Goal: Use online tool/utility: Use online tool/utility

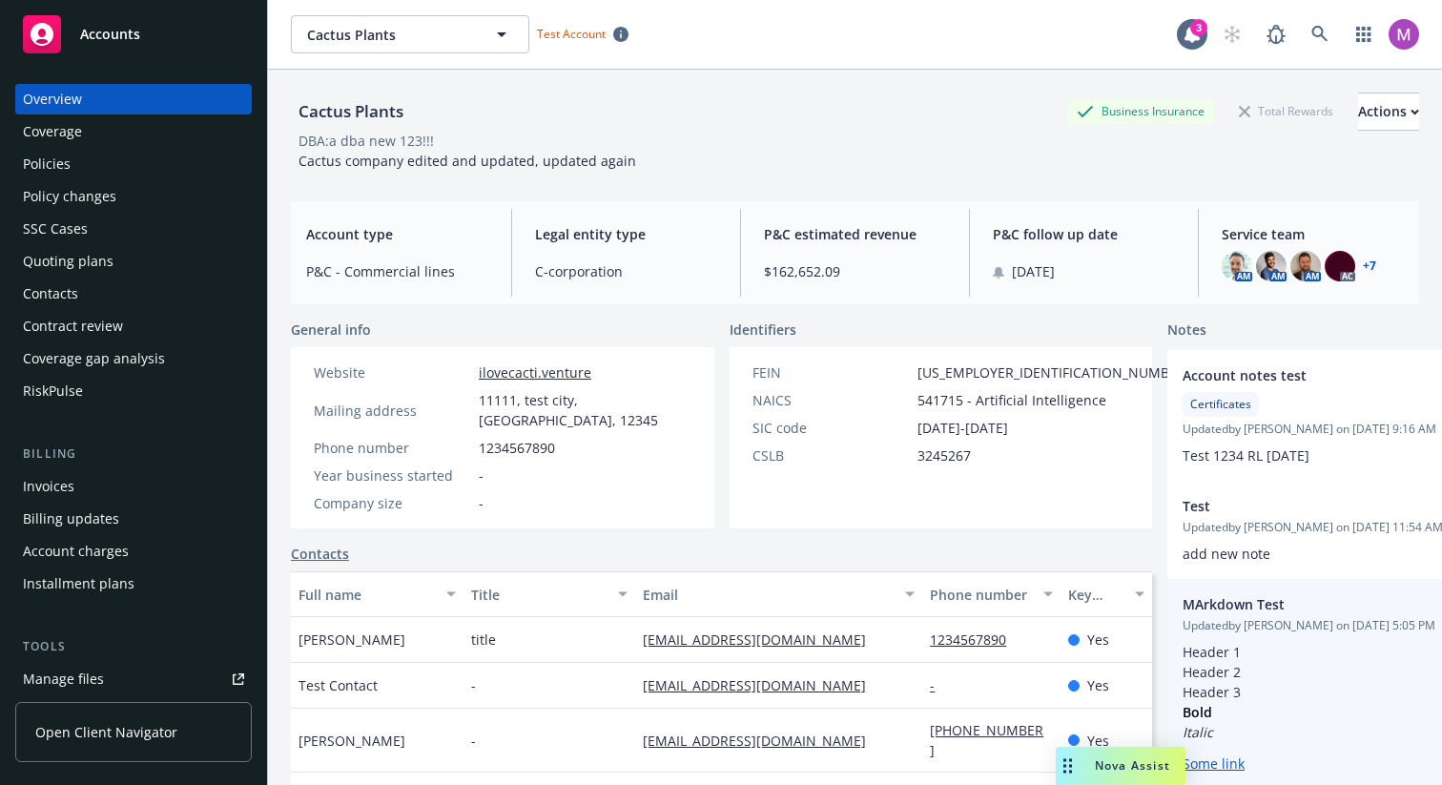
drag, startPoint x: 503, startPoint y: 768, endPoint x: 1068, endPoint y: 746, distance: 566.1
click at [1068, 747] on div "Drag to move" at bounding box center [1068, 766] width 24 height 38
click at [1168, 746] on div "MArkdown Test Updated by [PERSON_NAME] on [DATE] 5:05 PM Header 1 Header 2 Head…" at bounding box center [1349, 684] width 362 height 210
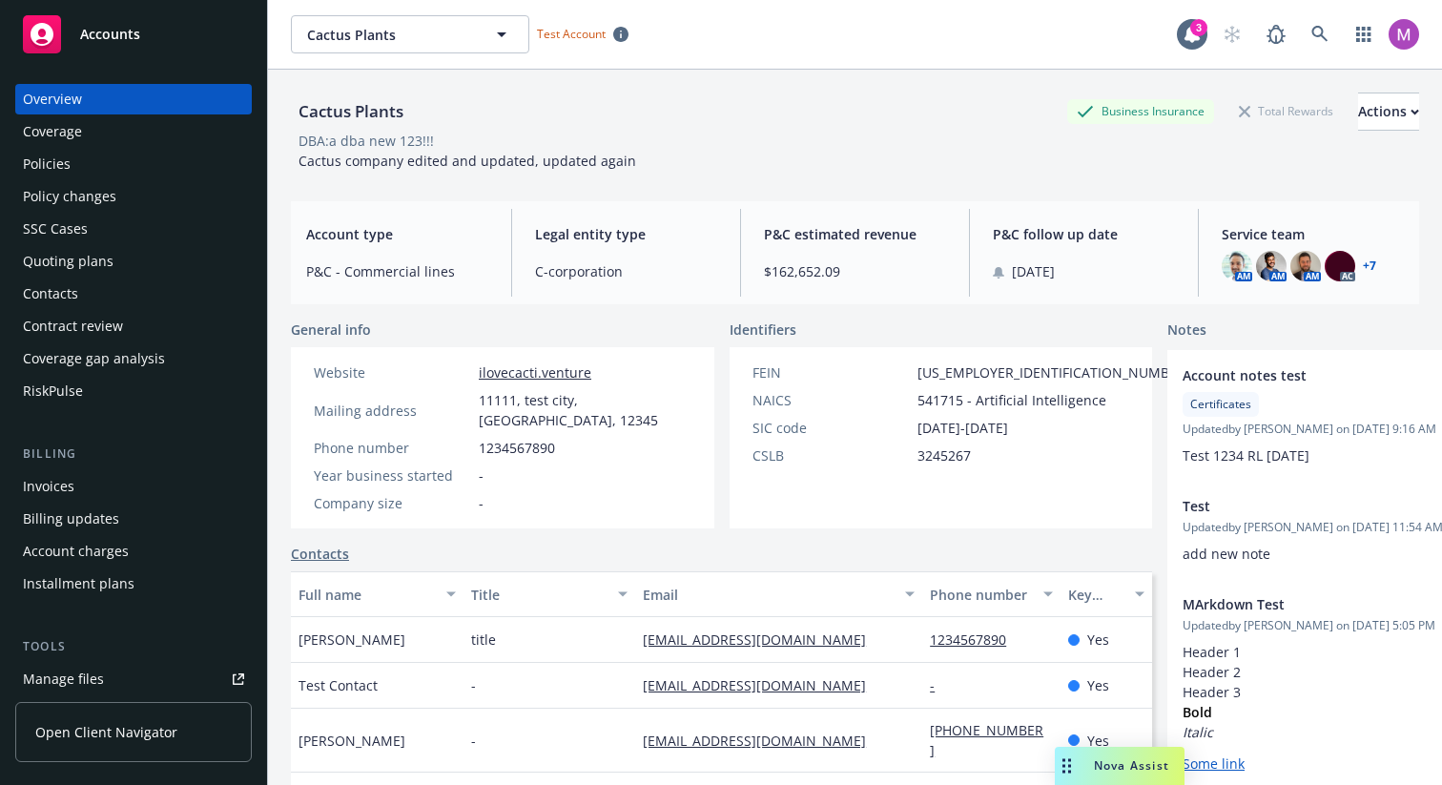
click at [1080, 764] on div "Nova Assist" at bounding box center [1132, 765] width 106 height 16
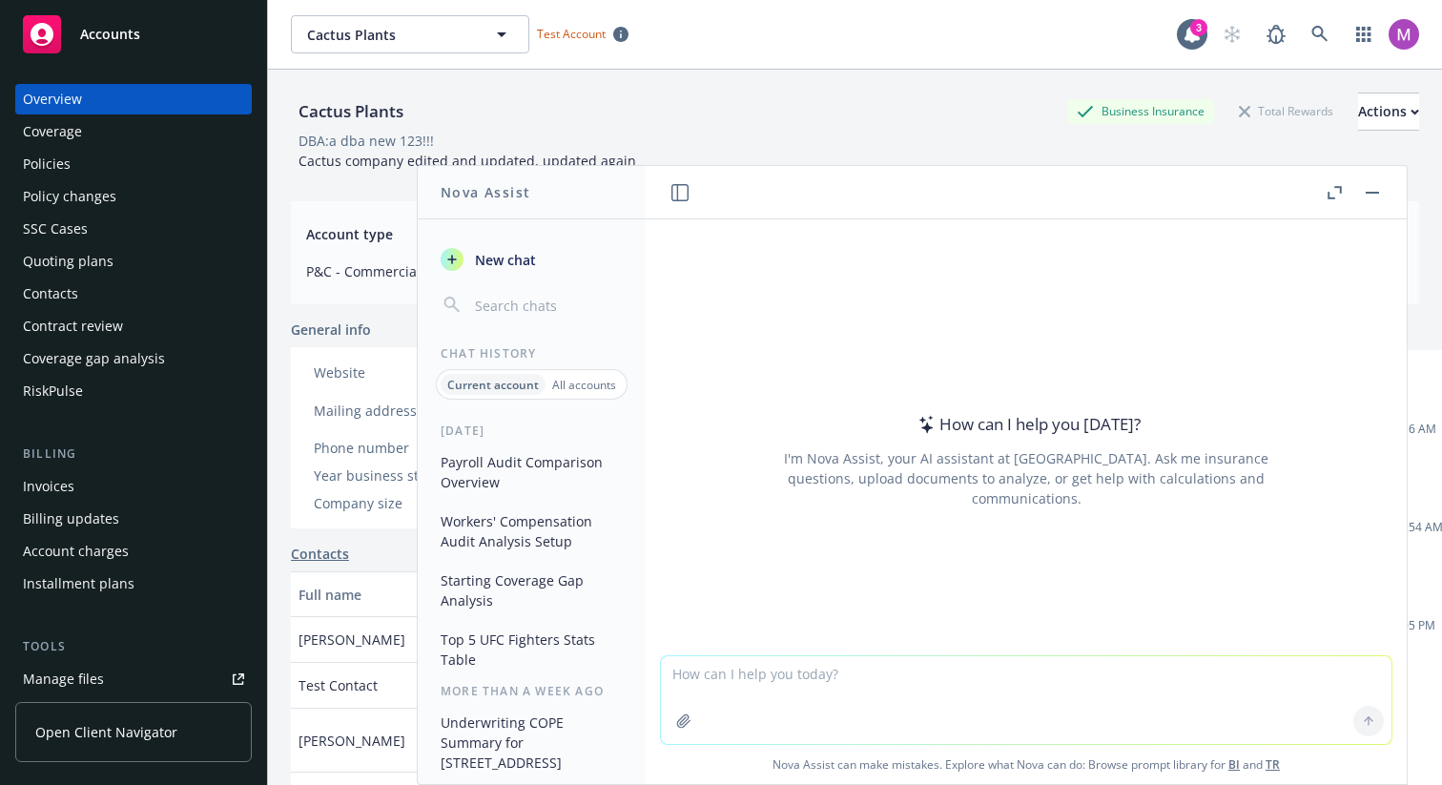
click at [680, 196] on icon "button" at bounding box center [680, 192] width 17 height 17
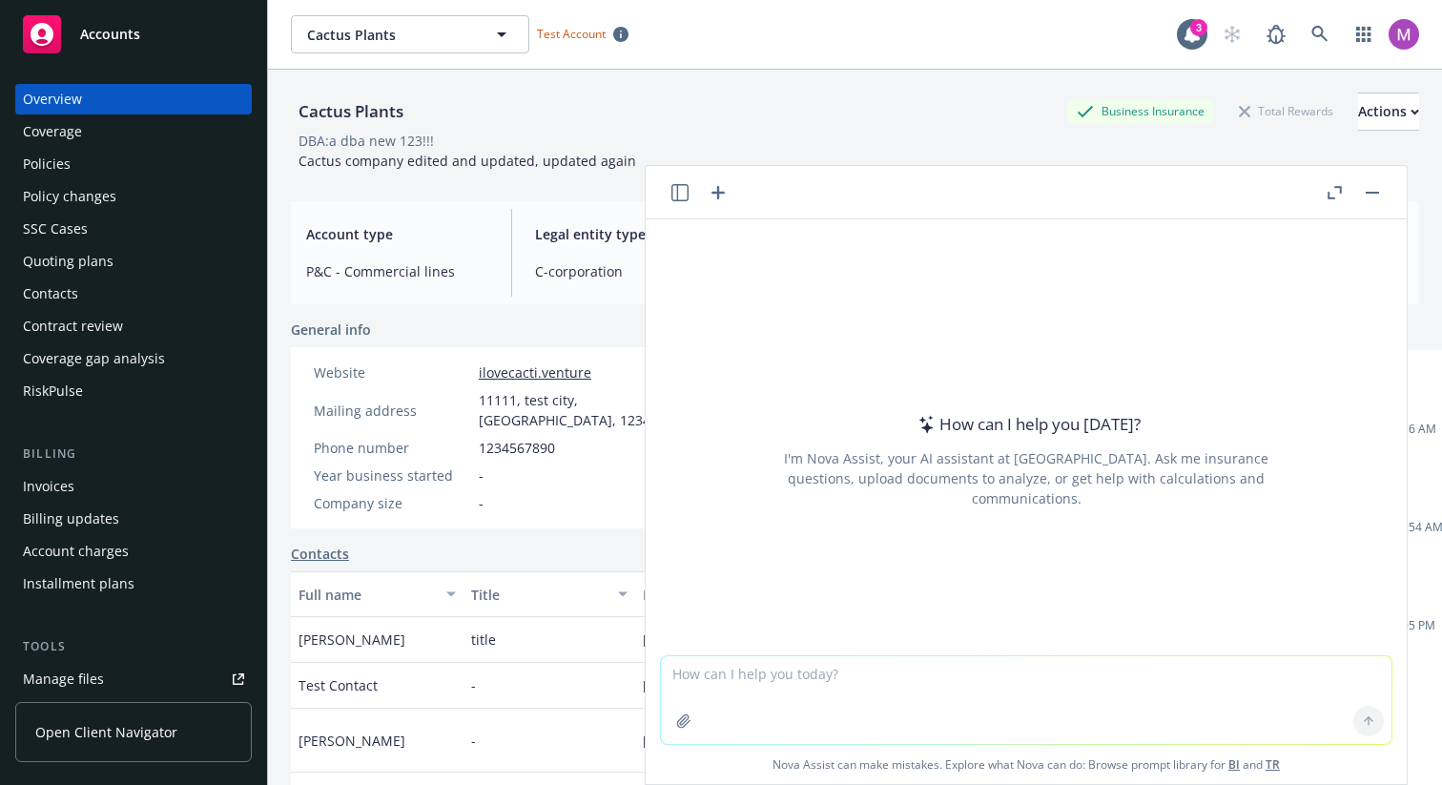
click at [680, 196] on icon "button" at bounding box center [680, 192] width 17 height 17
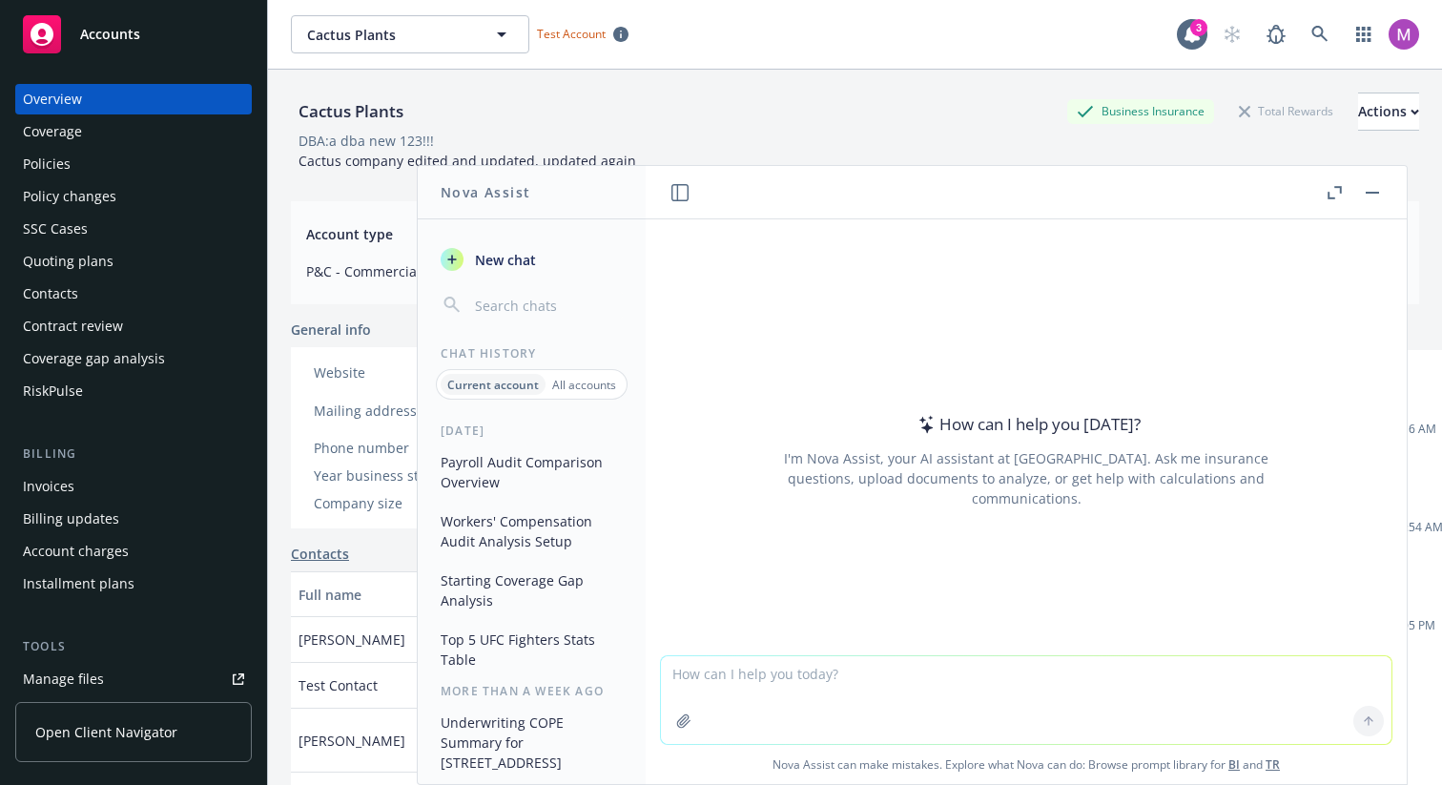
click at [1345, 195] on button "button" at bounding box center [1334, 192] width 23 height 23
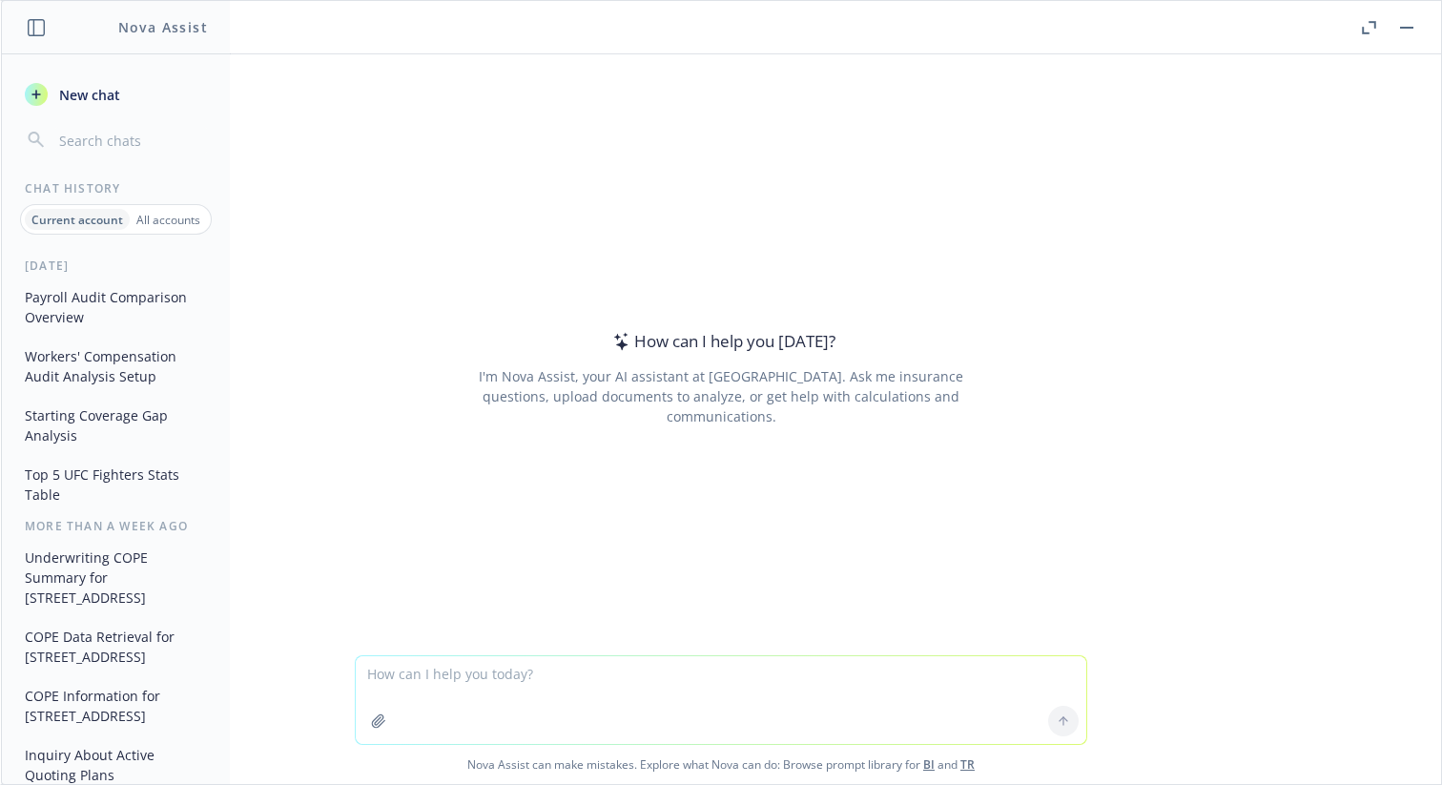
click at [1374, 31] on icon "button" at bounding box center [1369, 27] width 14 height 13
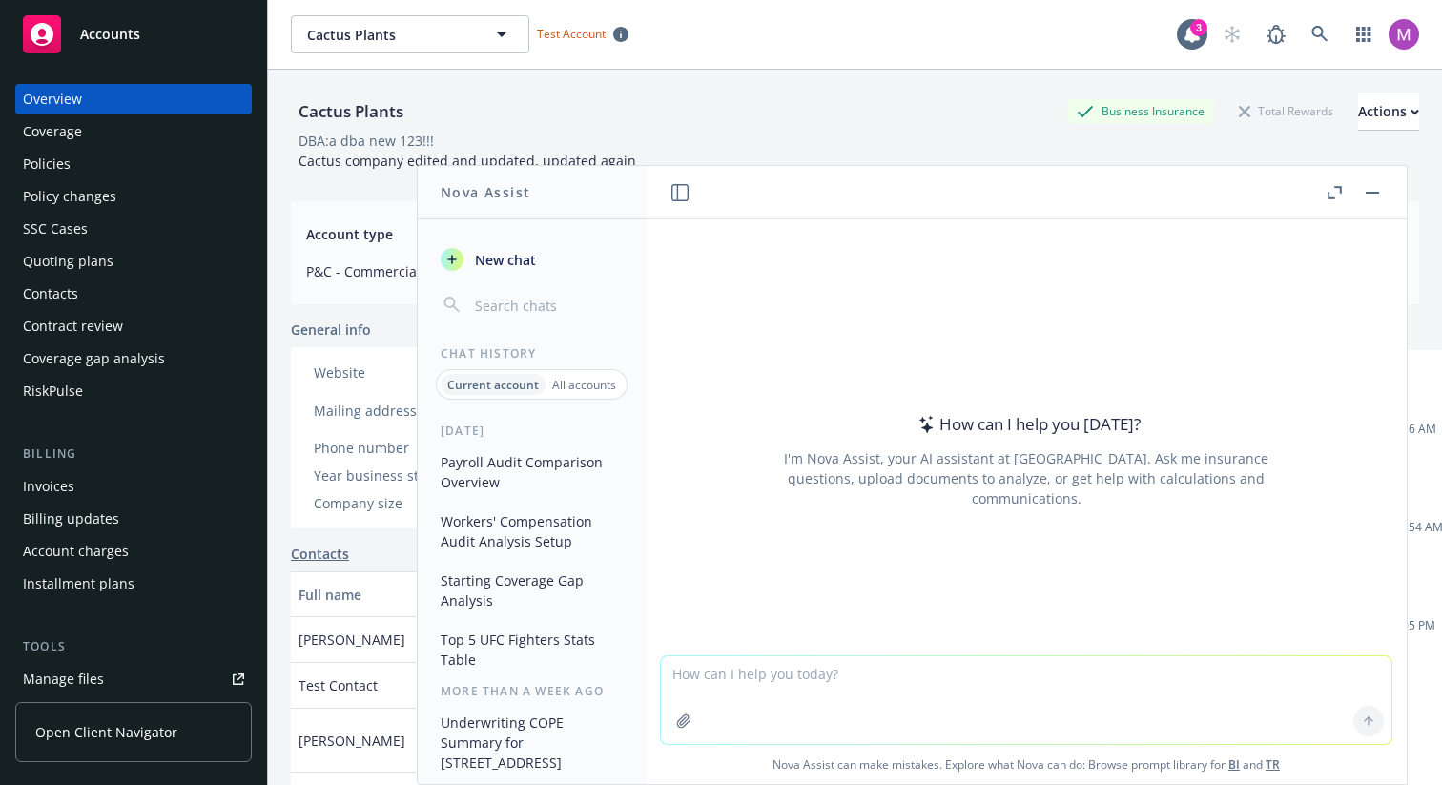
click at [574, 393] on div "All accounts" at bounding box center [584, 384] width 77 height 21
click at [508, 310] on input "button" at bounding box center [547, 305] width 152 height 27
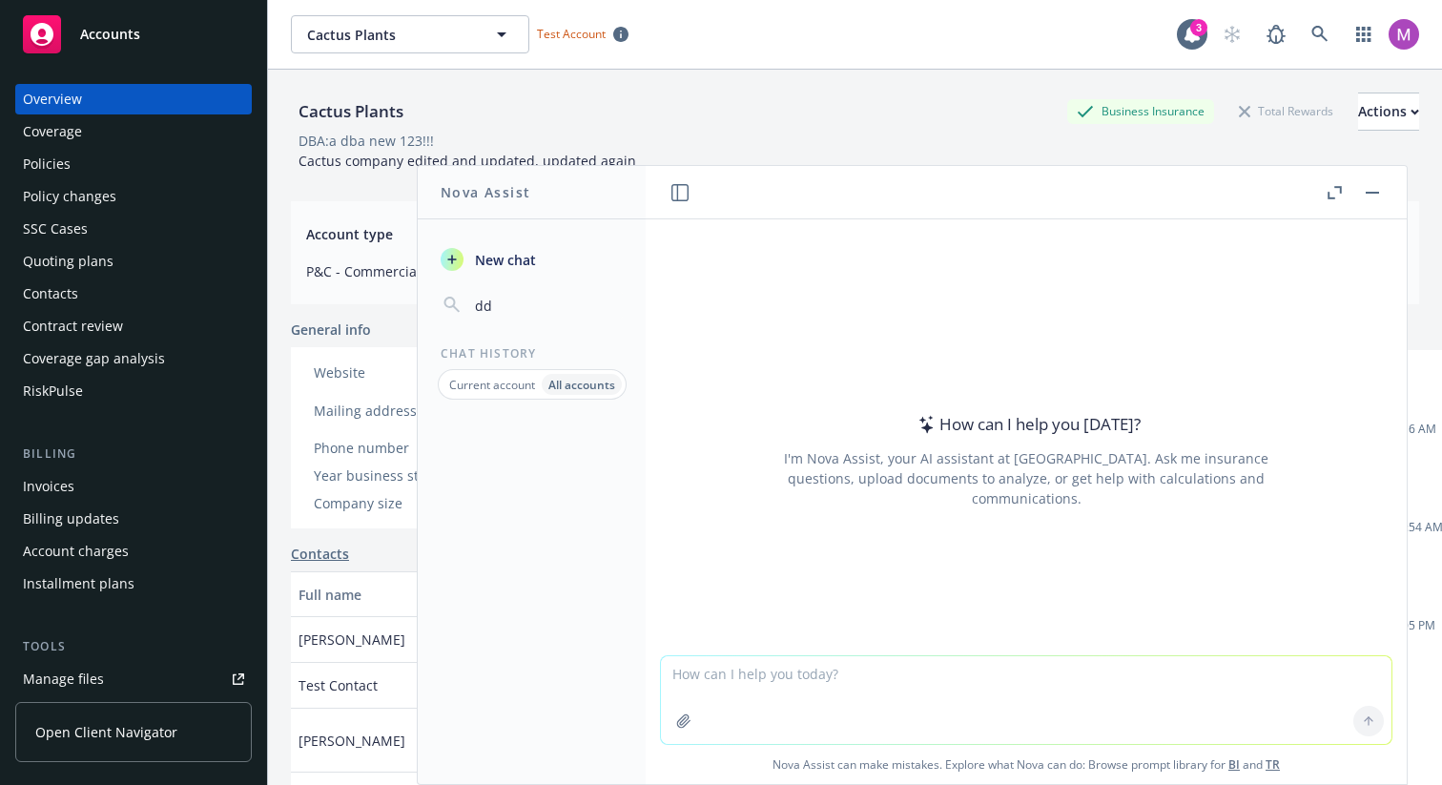
type input "d"
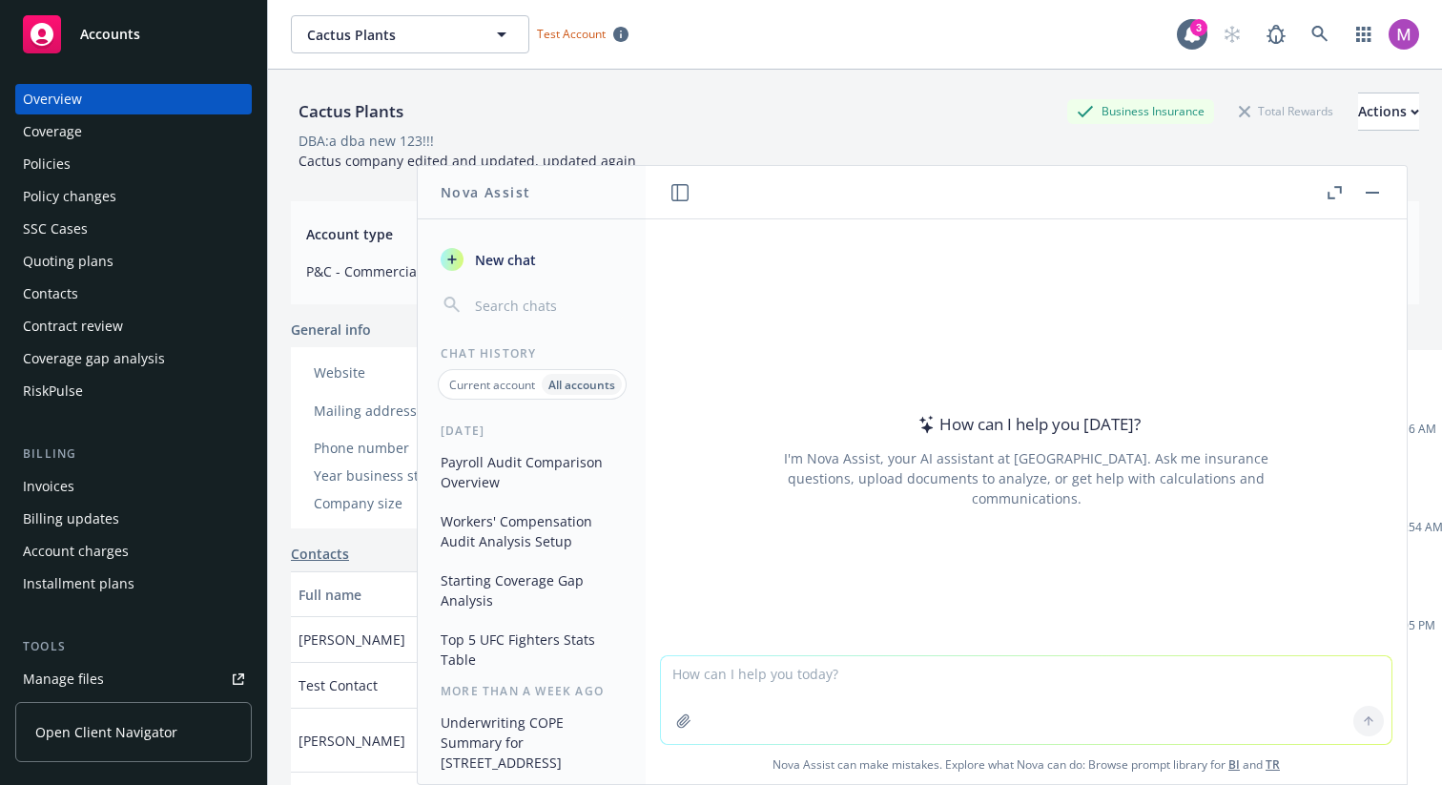
click at [510, 258] on span "New chat" at bounding box center [503, 260] width 65 height 20
click at [684, 708] on button "button" at bounding box center [684, 721] width 31 height 31
click at [543, 638] on button "Top 5 UFC Fighters Stats Table" at bounding box center [531, 650] width 197 height 52
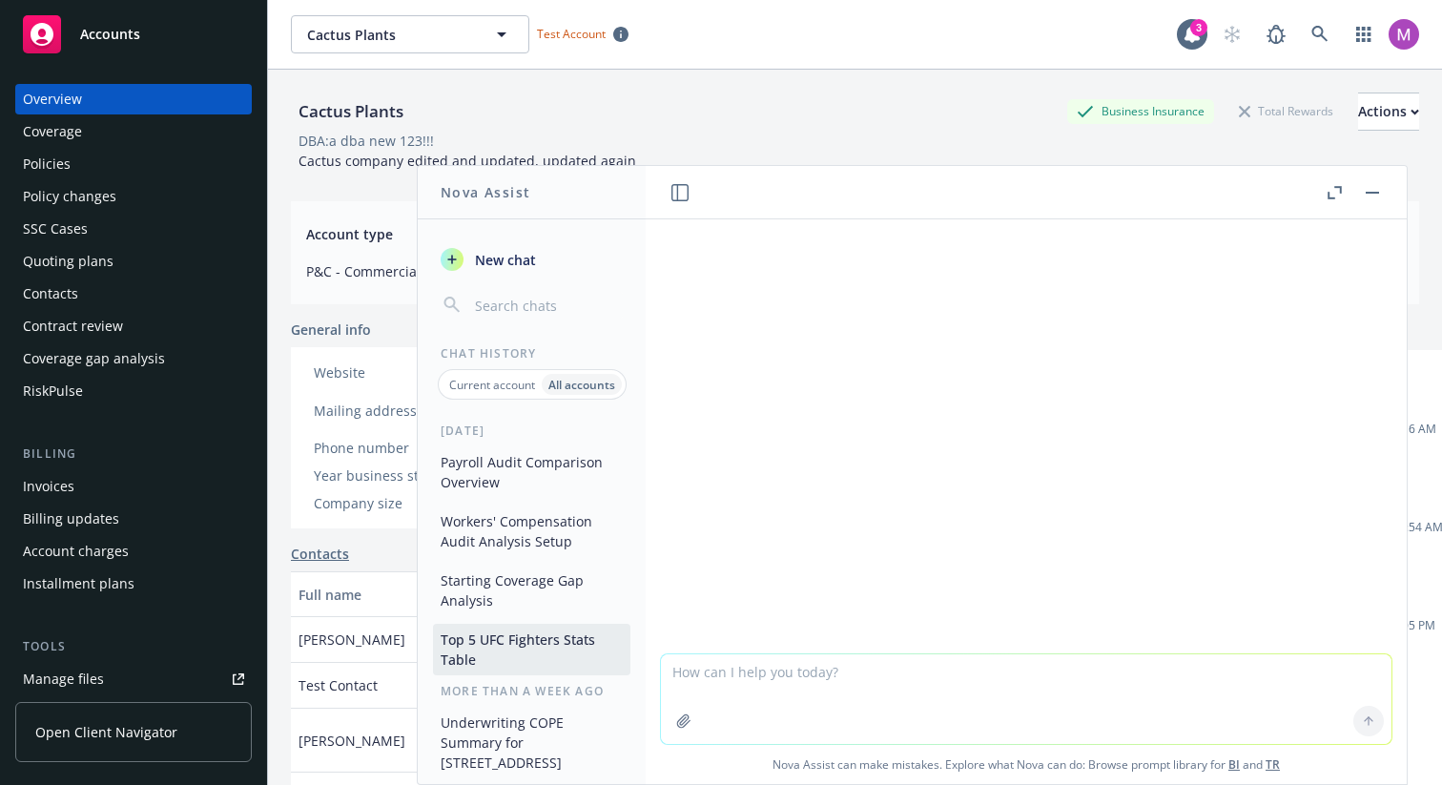
click at [522, 576] on button "Starting Coverage Gap Analysis" at bounding box center [531, 591] width 197 height 52
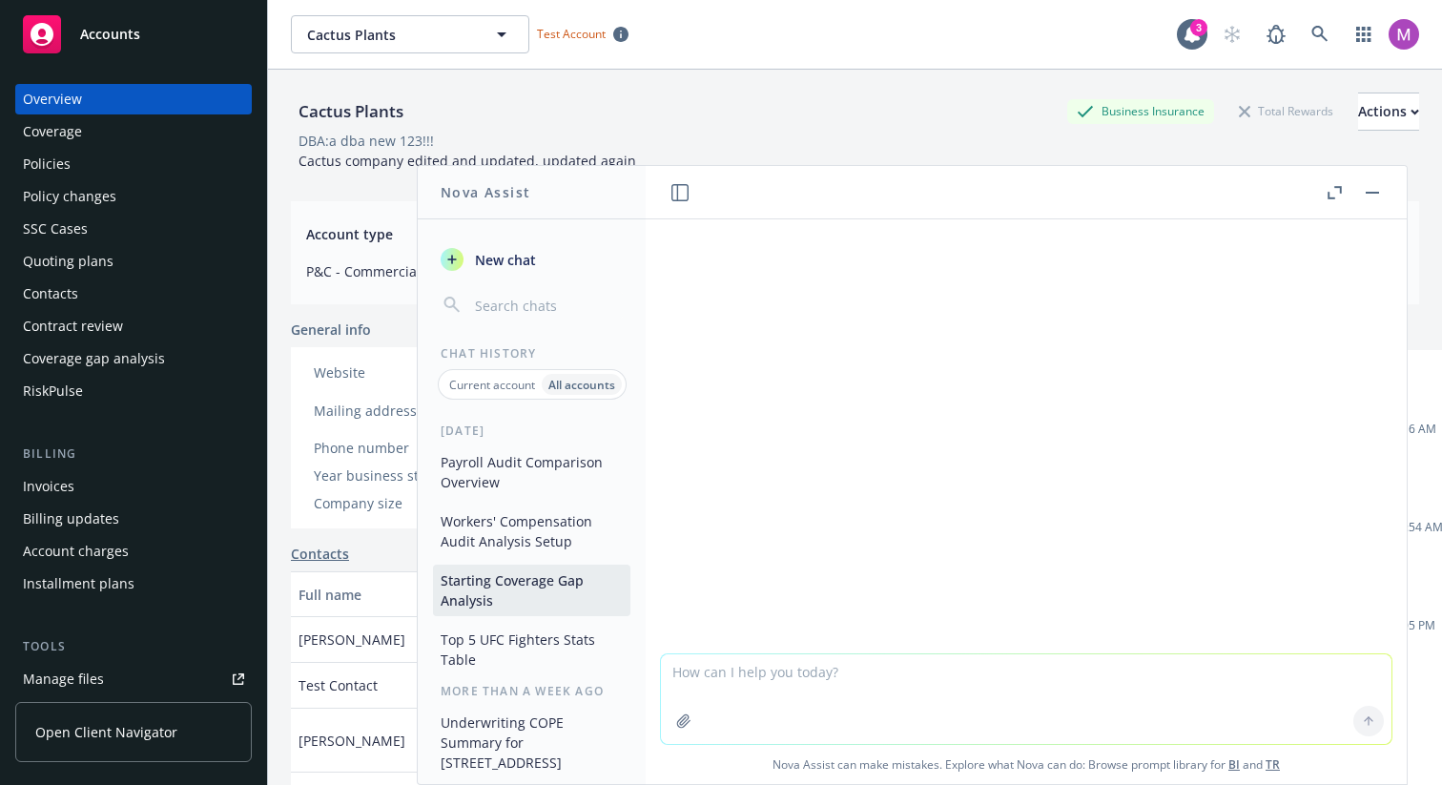
click at [522, 525] on button "Workers' Compensation Audit Analysis Setup" at bounding box center [531, 532] width 197 height 52
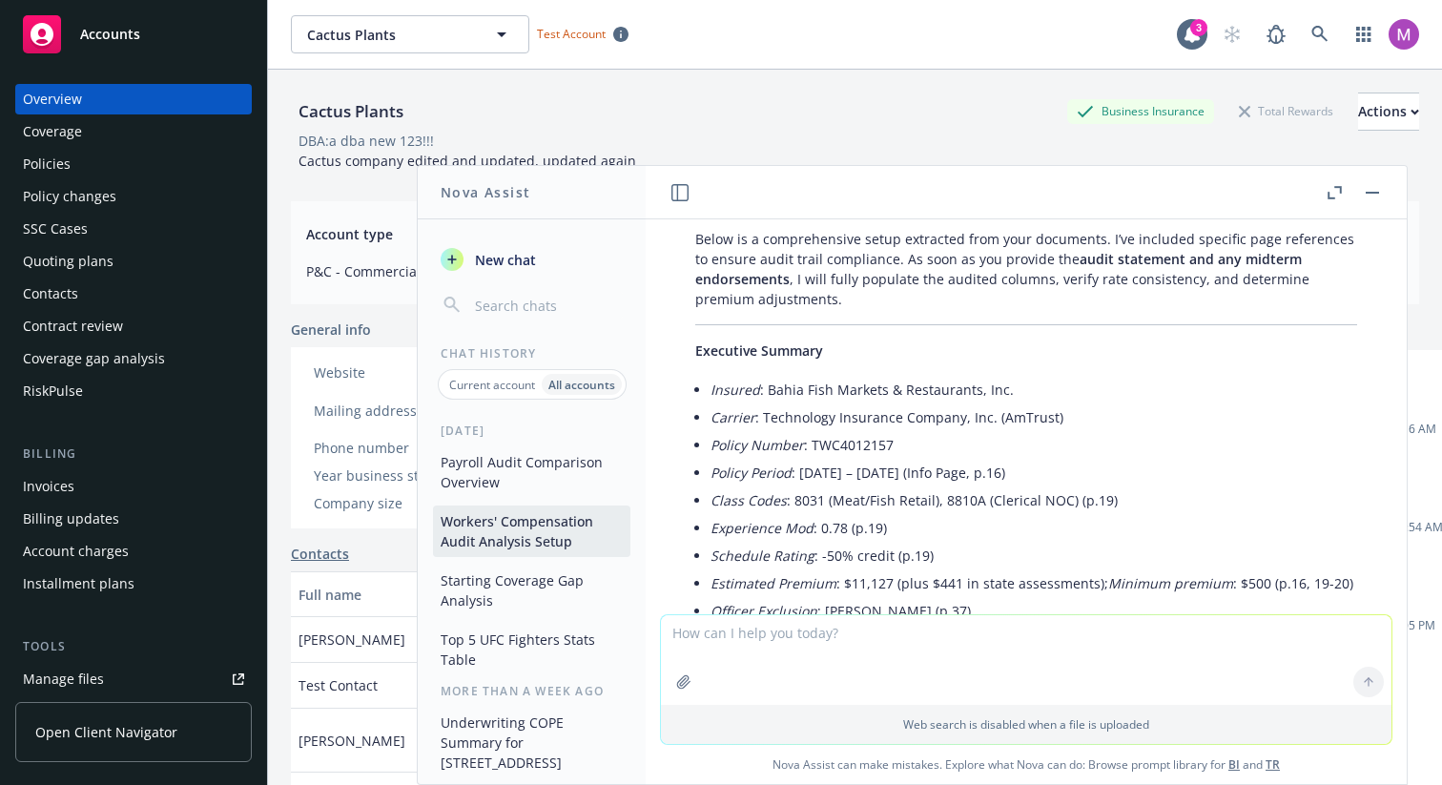
scroll to position [7884, 0]
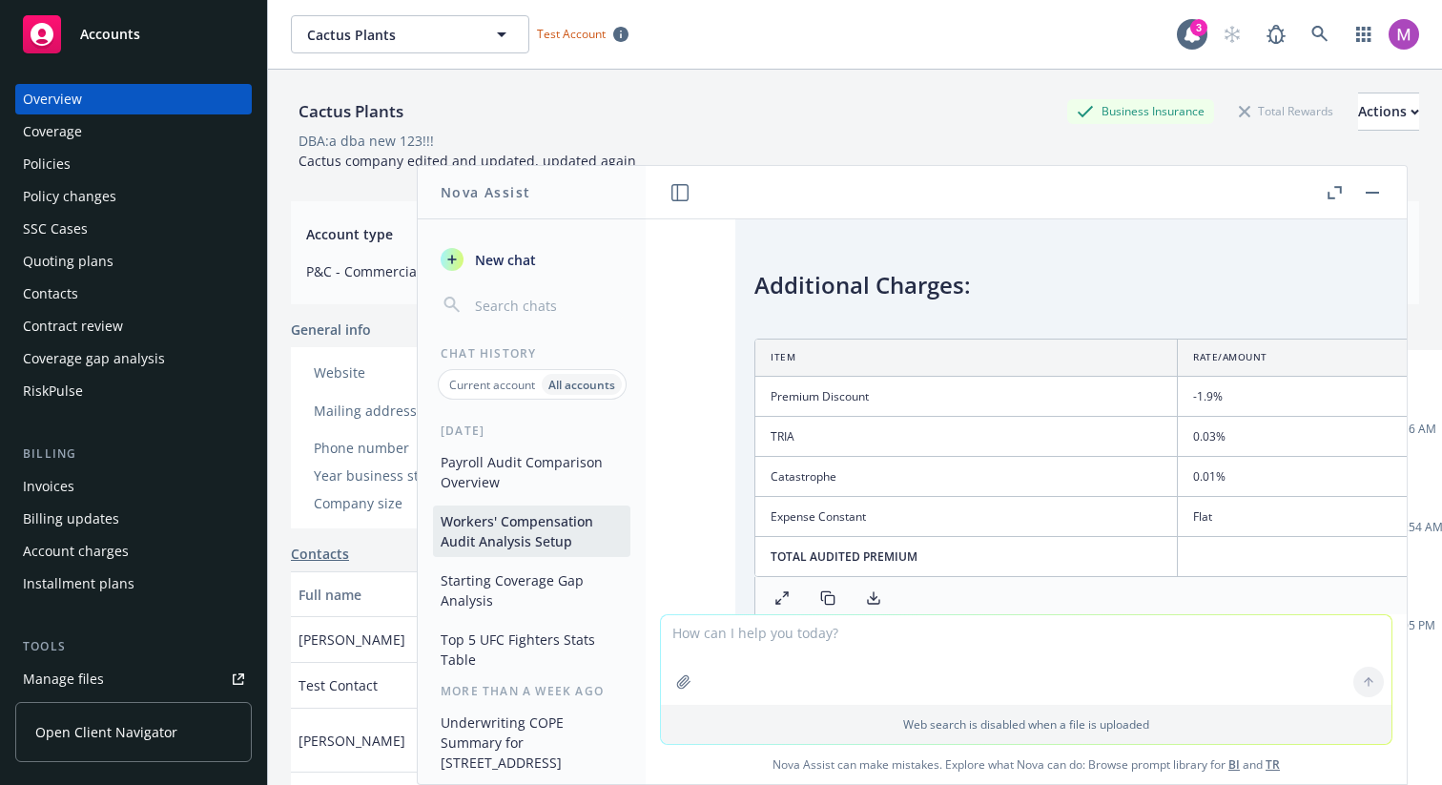
click at [511, 606] on button "Starting Coverage Gap Analysis" at bounding box center [531, 591] width 197 height 52
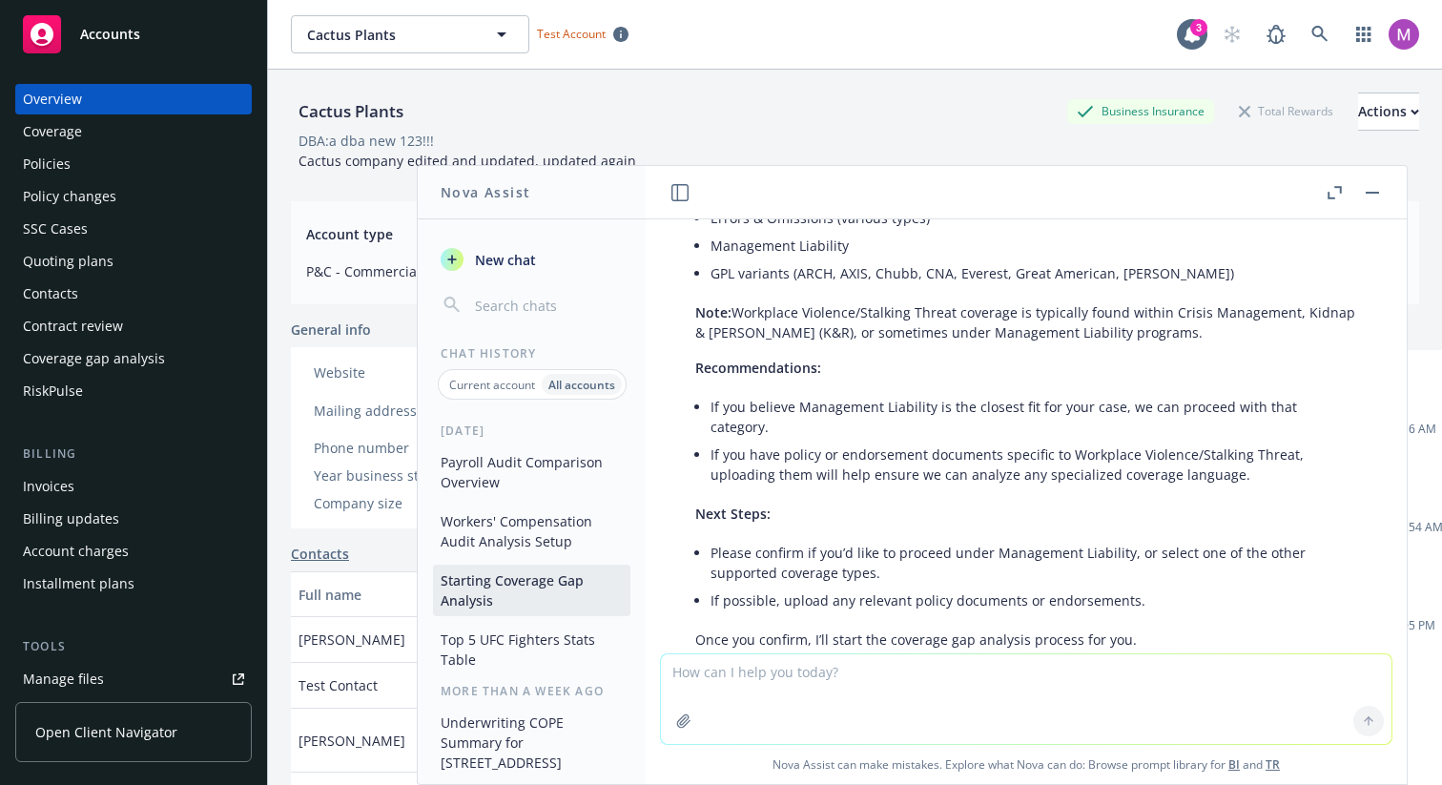
scroll to position [0, 0]
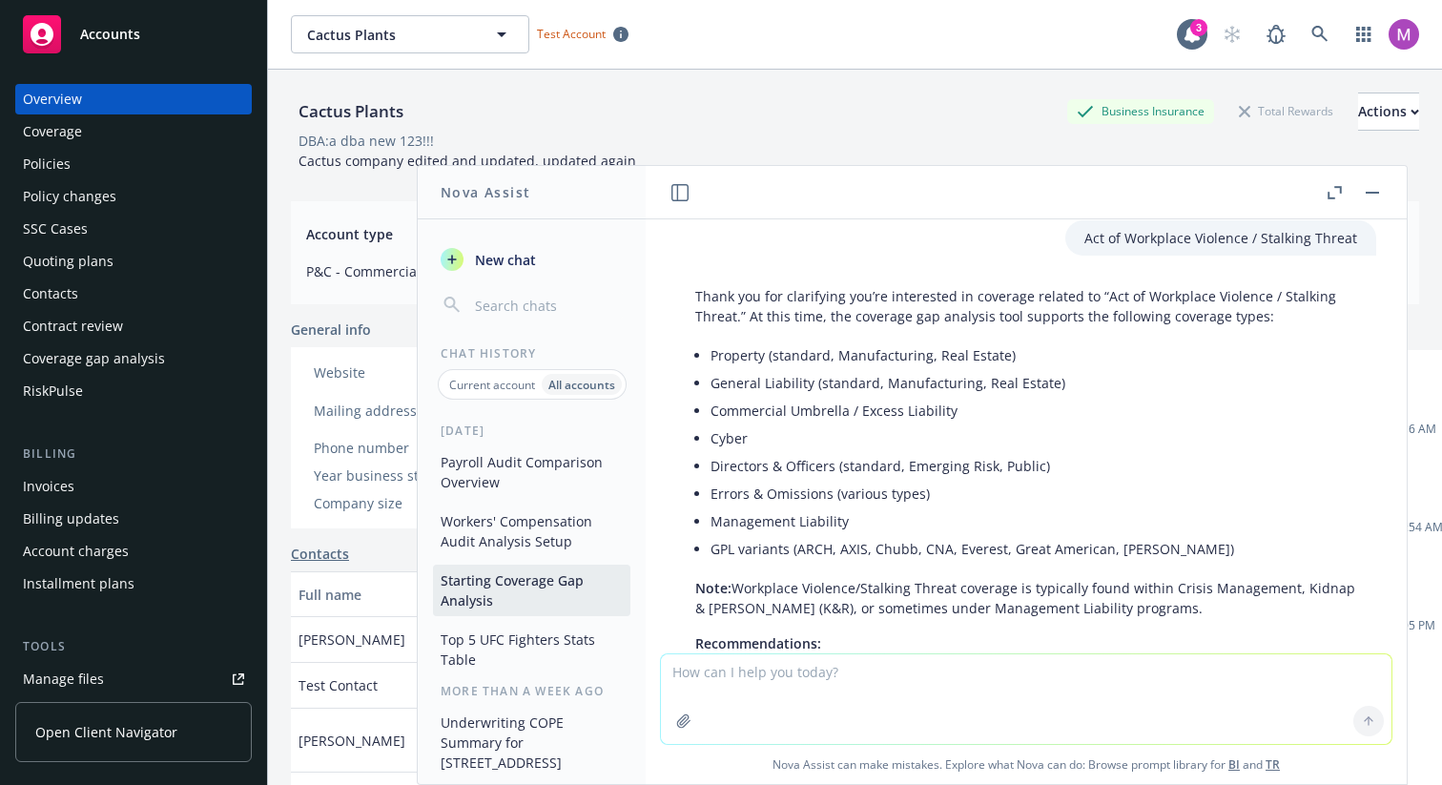
click at [509, 630] on button "Top 5 UFC Fighters Stats Table" at bounding box center [531, 650] width 197 height 52
